Goal: Contribute content

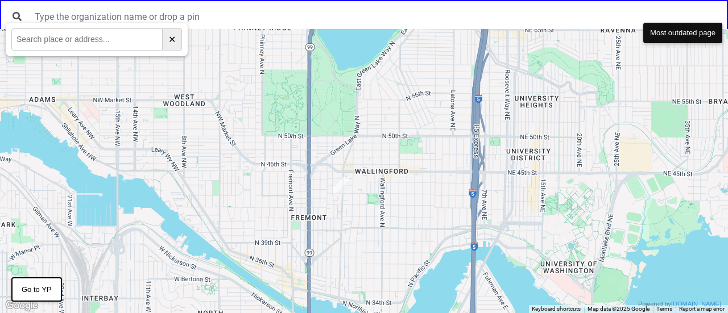
drag, startPoint x: 647, startPoint y: 189, endPoint x: 584, endPoint y: 220, distance: 70.5
click at [589, 220] on div at bounding box center [364, 171] width 728 height 284
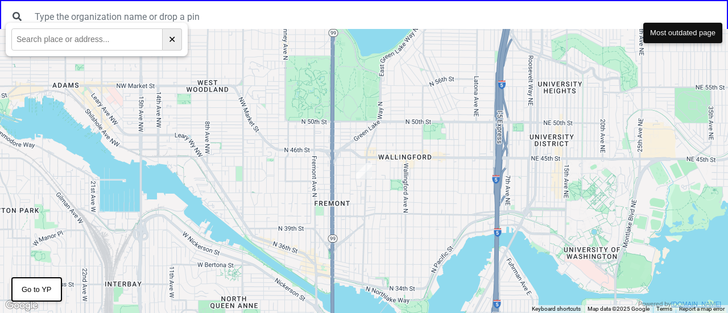
drag, startPoint x: 660, startPoint y: 75, endPoint x: 555, endPoint y: 173, distance: 143.7
click at [565, 163] on div at bounding box center [364, 171] width 728 height 284
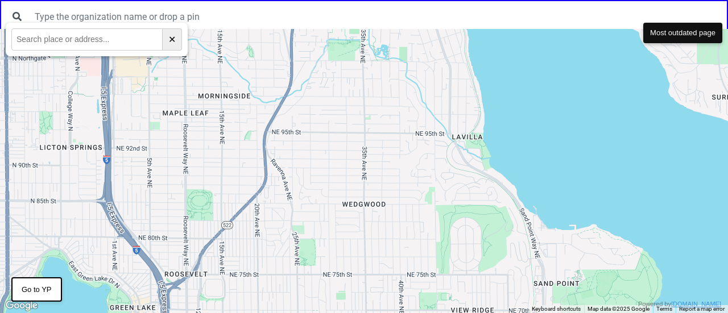
drag, startPoint x: 686, startPoint y: 66, endPoint x: 503, endPoint y: 224, distance: 241.2
click at [522, 211] on div at bounding box center [364, 171] width 728 height 284
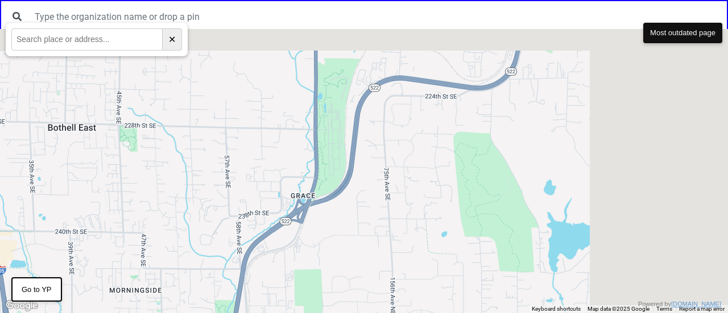
drag, startPoint x: 371, startPoint y: 308, endPoint x: 351, endPoint y: 325, distance: 26.6
click at [351, 0] on html "← Move left → Move right ↑ Move up ↓ Move down + Zoom in - Zoom out Home Jump l…" at bounding box center [364, 0] width 728 height 0
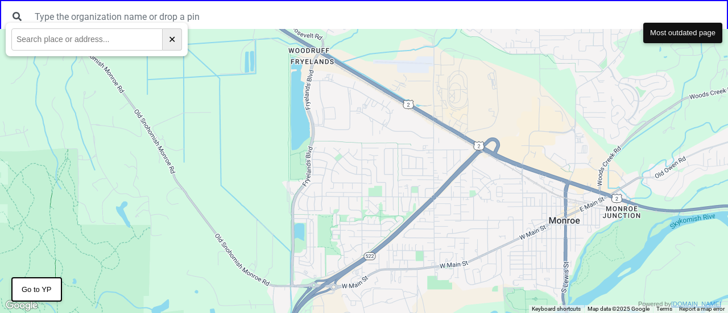
click at [471, 193] on div at bounding box center [364, 171] width 728 height 284
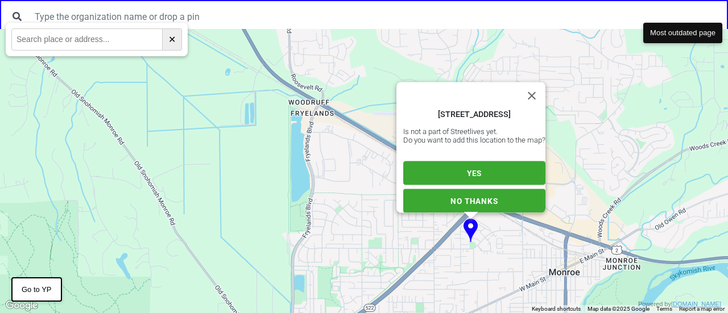
click at [478, 163] on button "YES" at bounding box center [474, 174] width 142 height 24
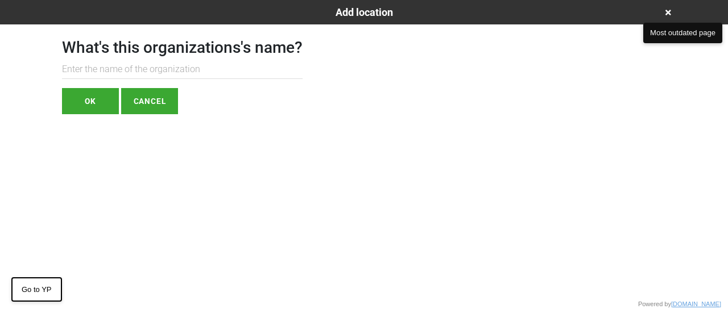
click at [670, 7] on div "Add location" at bounding box center [364, 12] width 622 height 15
click at [670, 11] on icon at bounding box center [669, 13] width 6 height 6
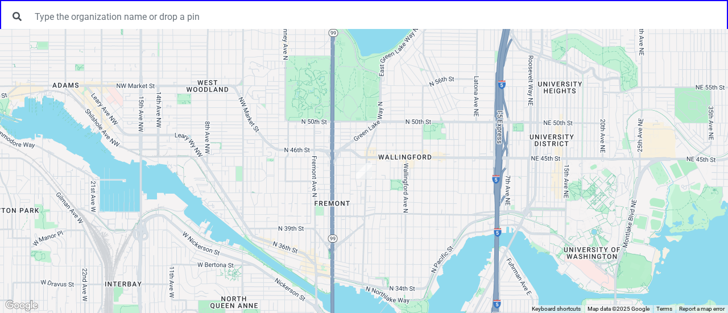
drag, startPoint x: 577, startPoint y: 100, endPoint x: 273, endPoint y: 317, distance: 373.5
click at [273, 0] on html "← Move left → Move right ↑ Move up ↓ Move down + Zoom in - Zoom out Home Jump l…" at bounding box center [364, 0] width 728 height 0
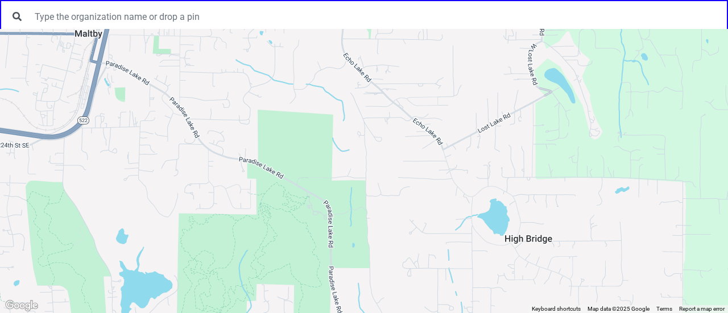
click at [421, 191] on div at bounding box center [364, 171] width 728 height 284
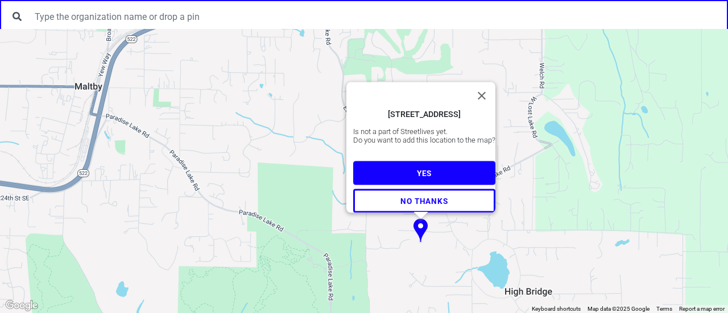
click at [417, 170] on span "YES" at bounding box center [424, 173] width 15 height 9
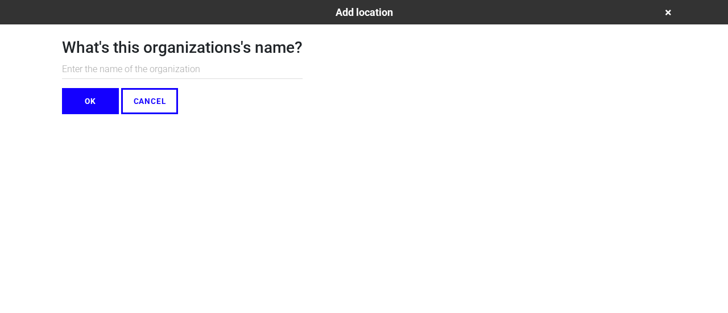
click at [664, 14] on div "Add location" at bounding box center [364, 12] width 622 height 15
click at [674, 8] on div "Add location" at bounding box center [364, 12] width 622 height 15
click at [670, 9] on icon at bounding box center [669, 13] width 6 height 8
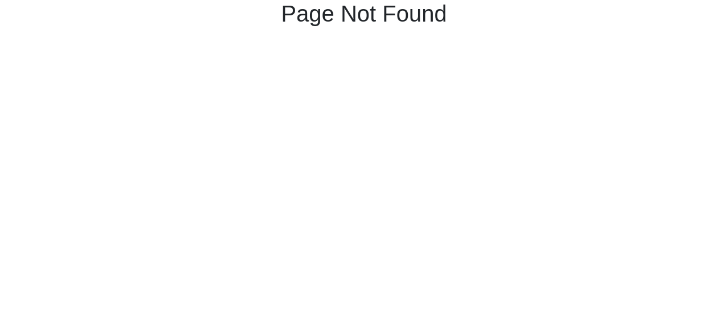
drag, startPoint x: 481, startPoint y: 69, endPoint x: 510, endPoint y: 64, distance: 29.5
click at [484, 32] on html "Page Not Found" at bounding box center [364, 16] width 728 height 32
